Goal: Navigation & Orientation: Find specific page/section

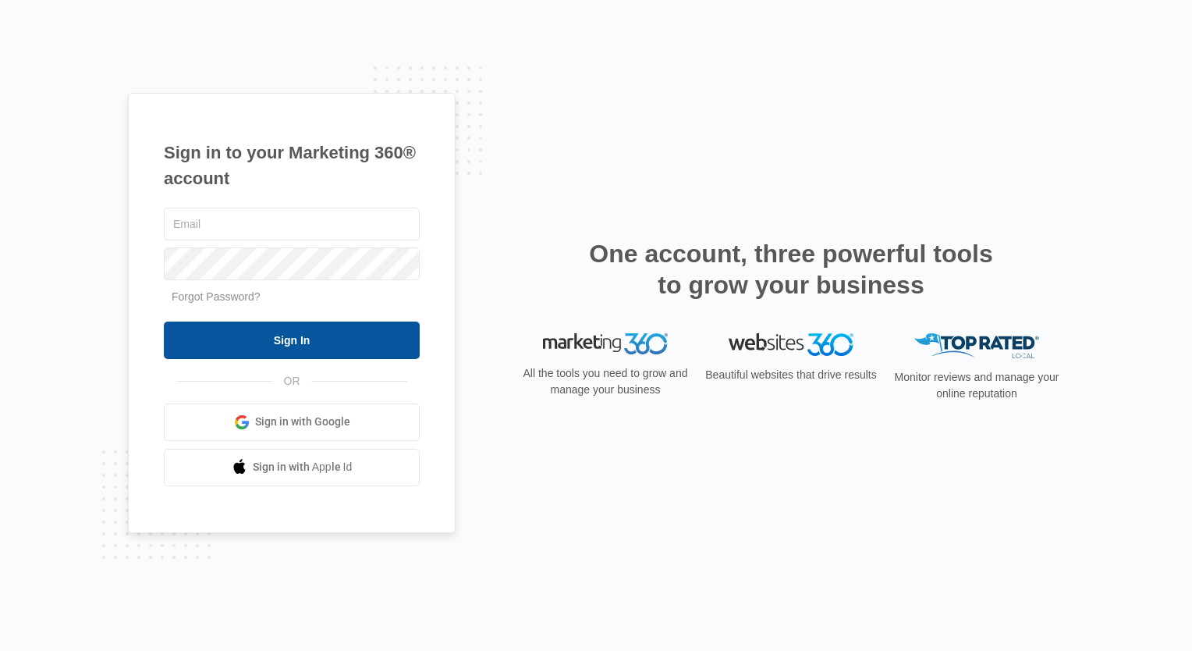
type input "[PERSON_NAME][EMAIL_ADDRESS][DOMAIN_NAME]"
click at [293, 345] on input "Sign In" at bounding box center [292, 339] width 256 height 37
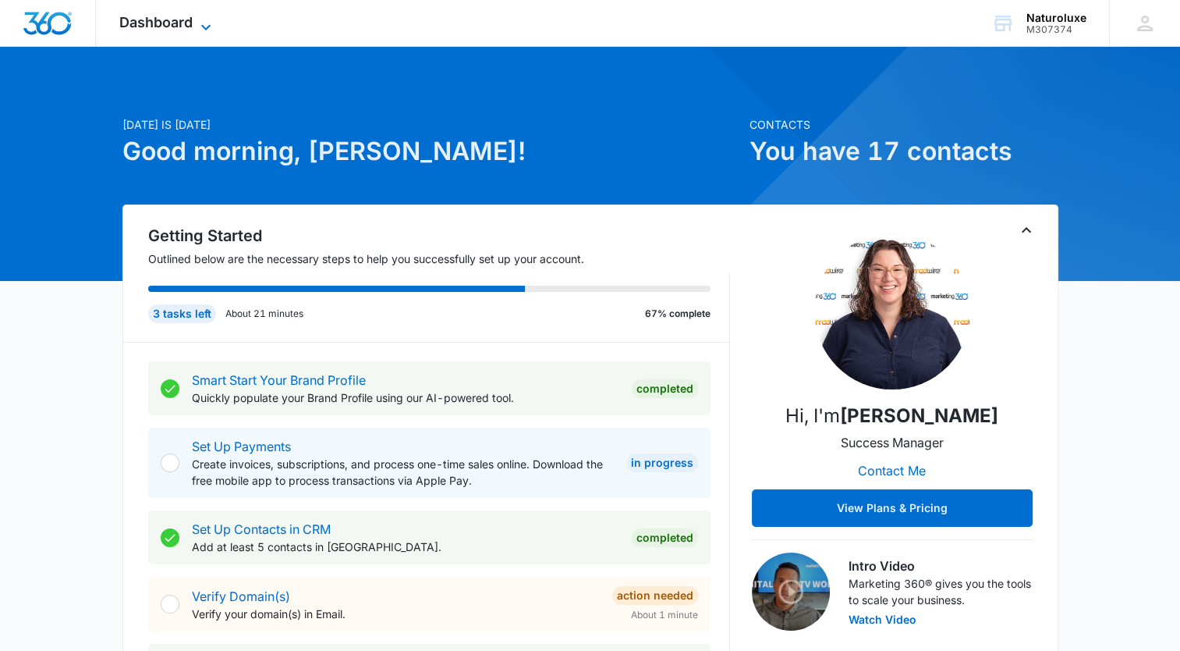
click at [203, 23] on icon at bounding box center [206, 27] width 19 height 19
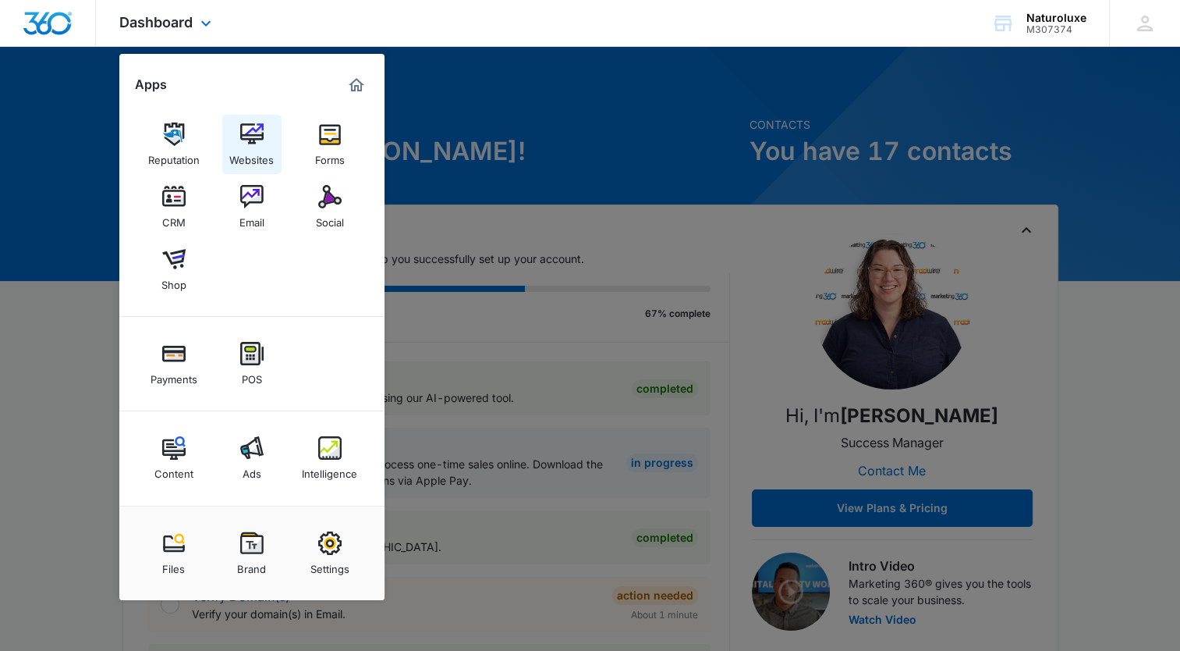
click at [256, 146] on div "Websites" at bounding box center [251, 156] width 44 height 20
